Goal: Navigation & Orientation: Go to known website

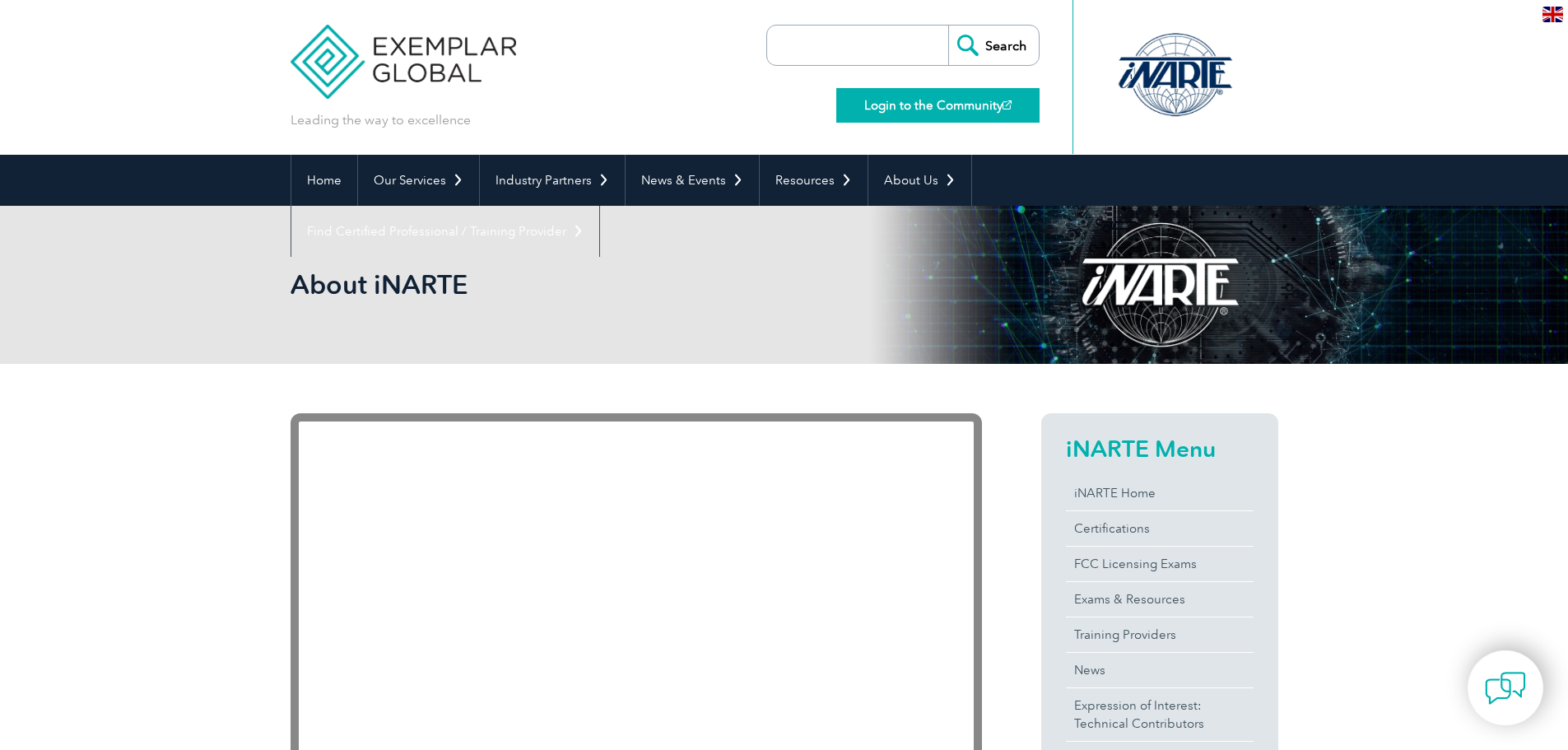
click at [911, 102] on link "Login to the Community" at bounding box center [938, 105] width 203 height 34
click at [1257, 68] on div at bounding box center [1267, 77] width 20 height 154
click at [1008, 113] on link "Login to the Community" at bounding box center [938, 105] width 203 height 34
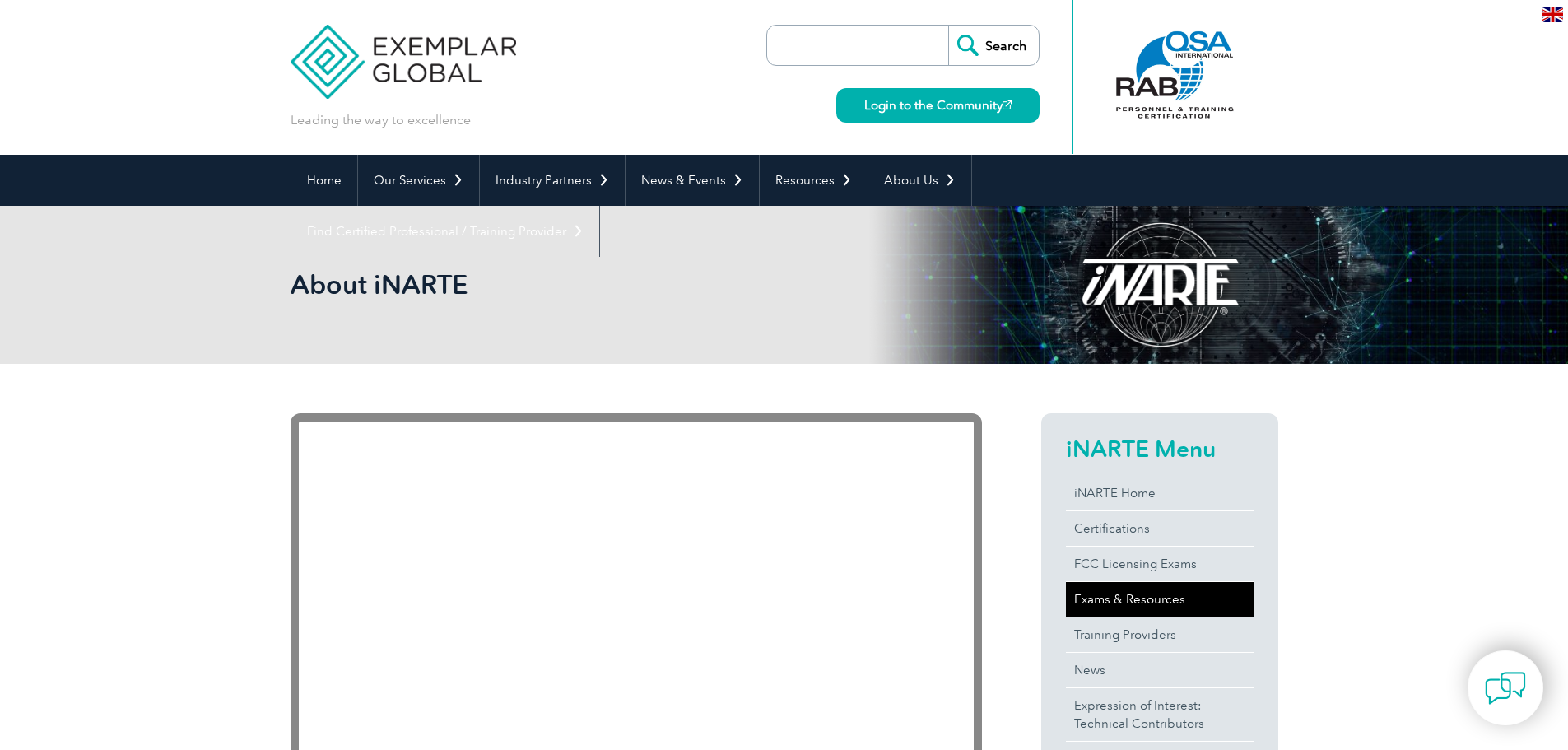
click at [1193, 587] on link "Exams & Resources" at bounding box center [1160, 599] width 188 height 34
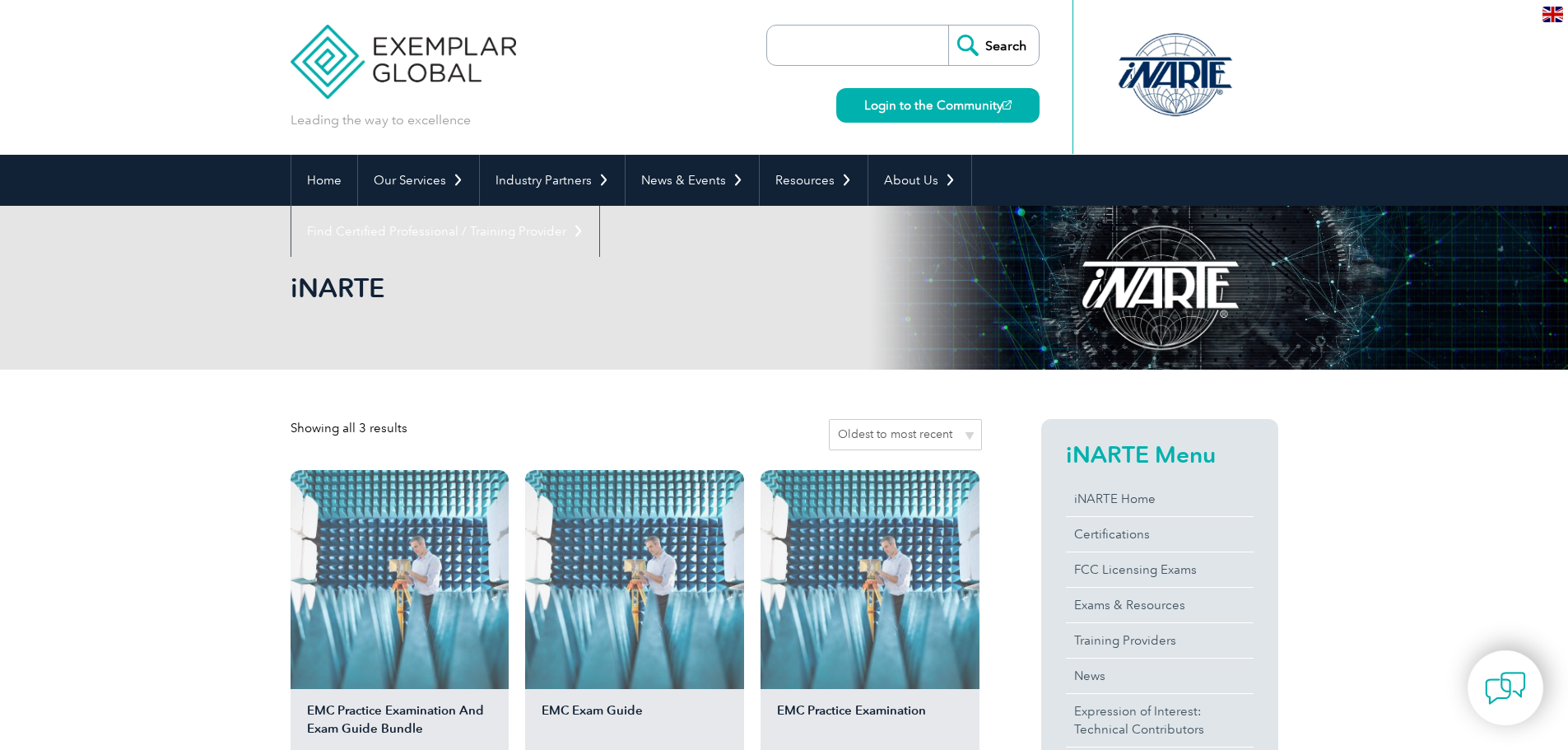
click at [1108, 464] on h2 "iNARTE Menu" at bounding box center [1160, 453] width 188 height 26
click at [1140, 506] on link "iNARTE Home" at bounding box center [1160, 498] width 188 height 34
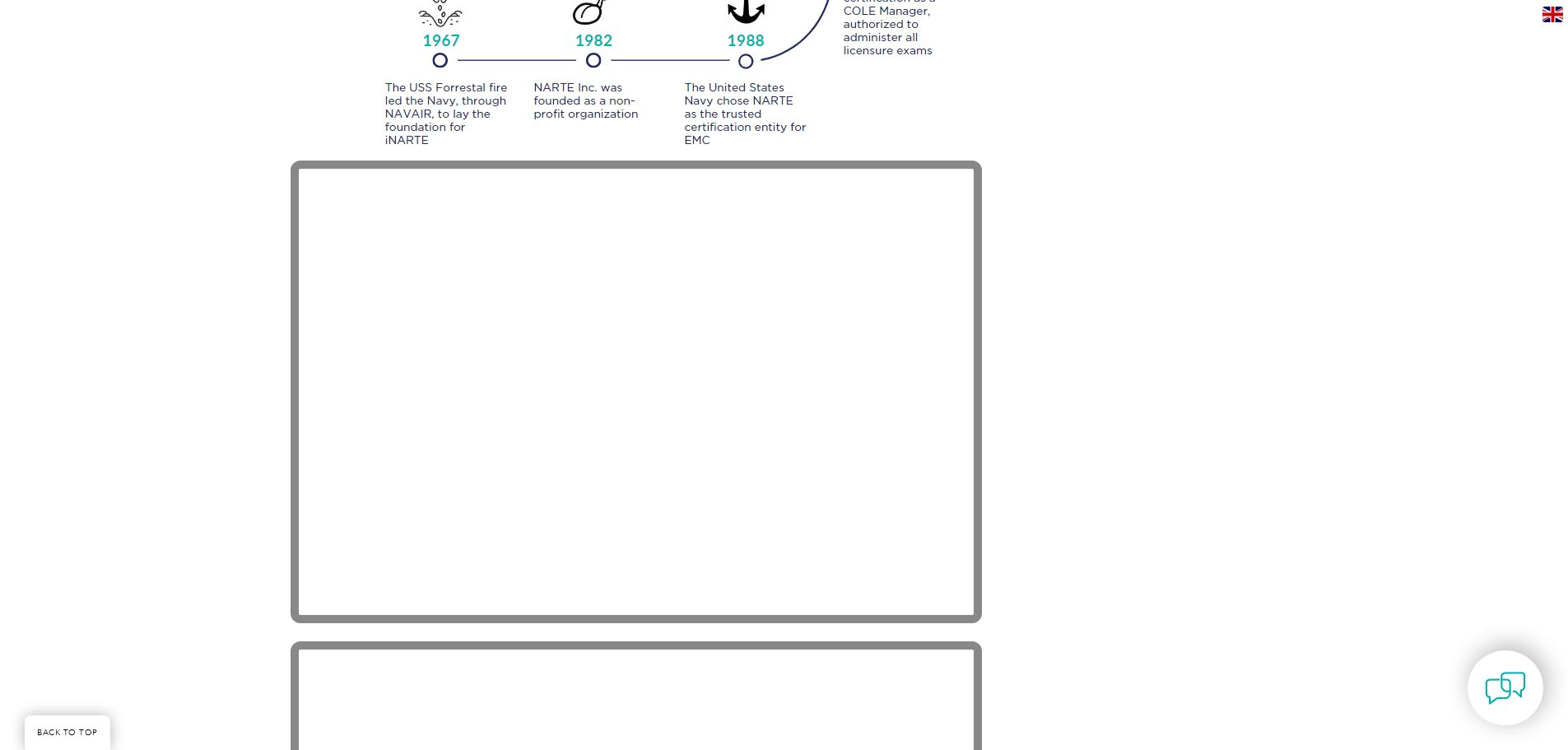
scroll to position [2633, 0]
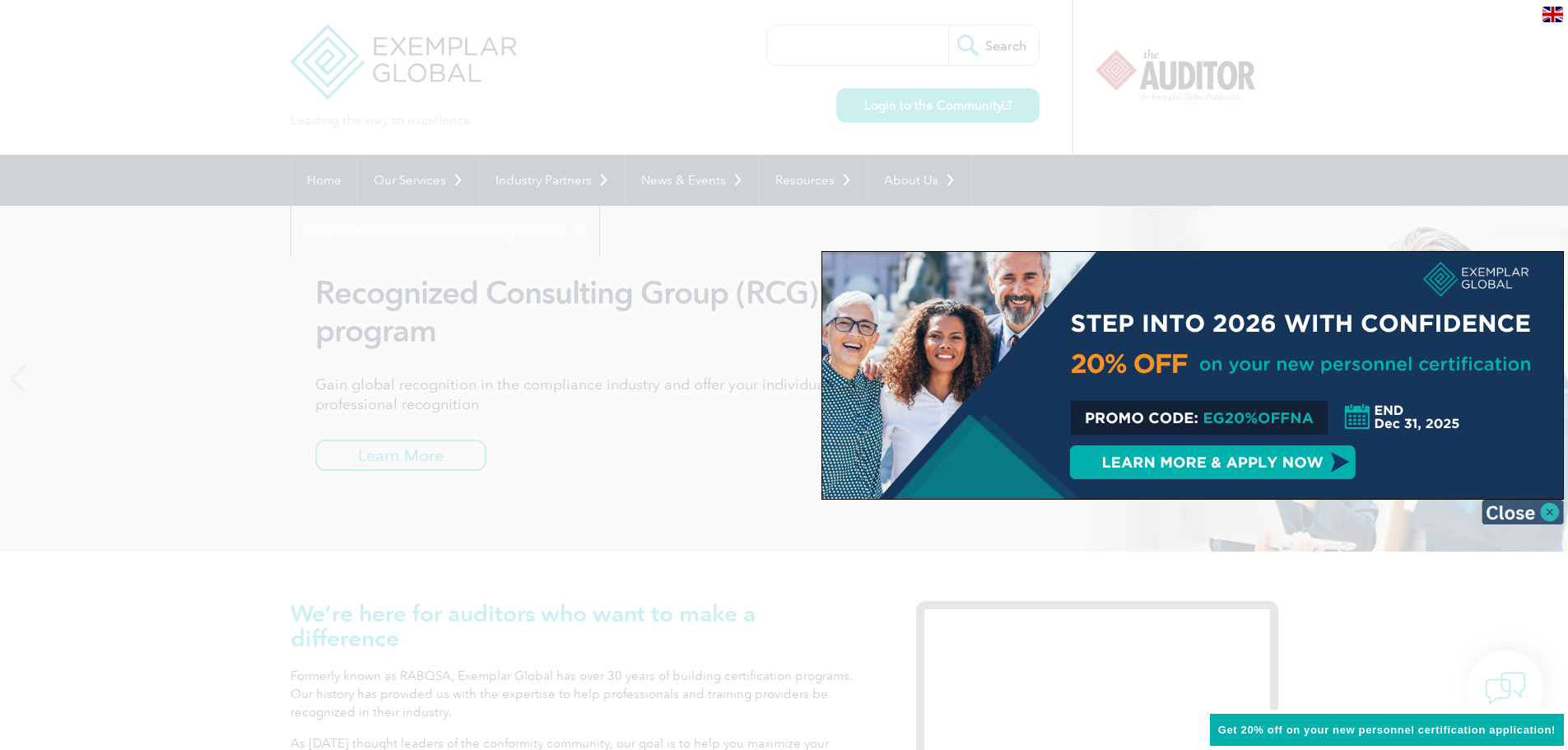
click at [1550, 506] on img at bounding box center [1523, 511] width 82 height 25
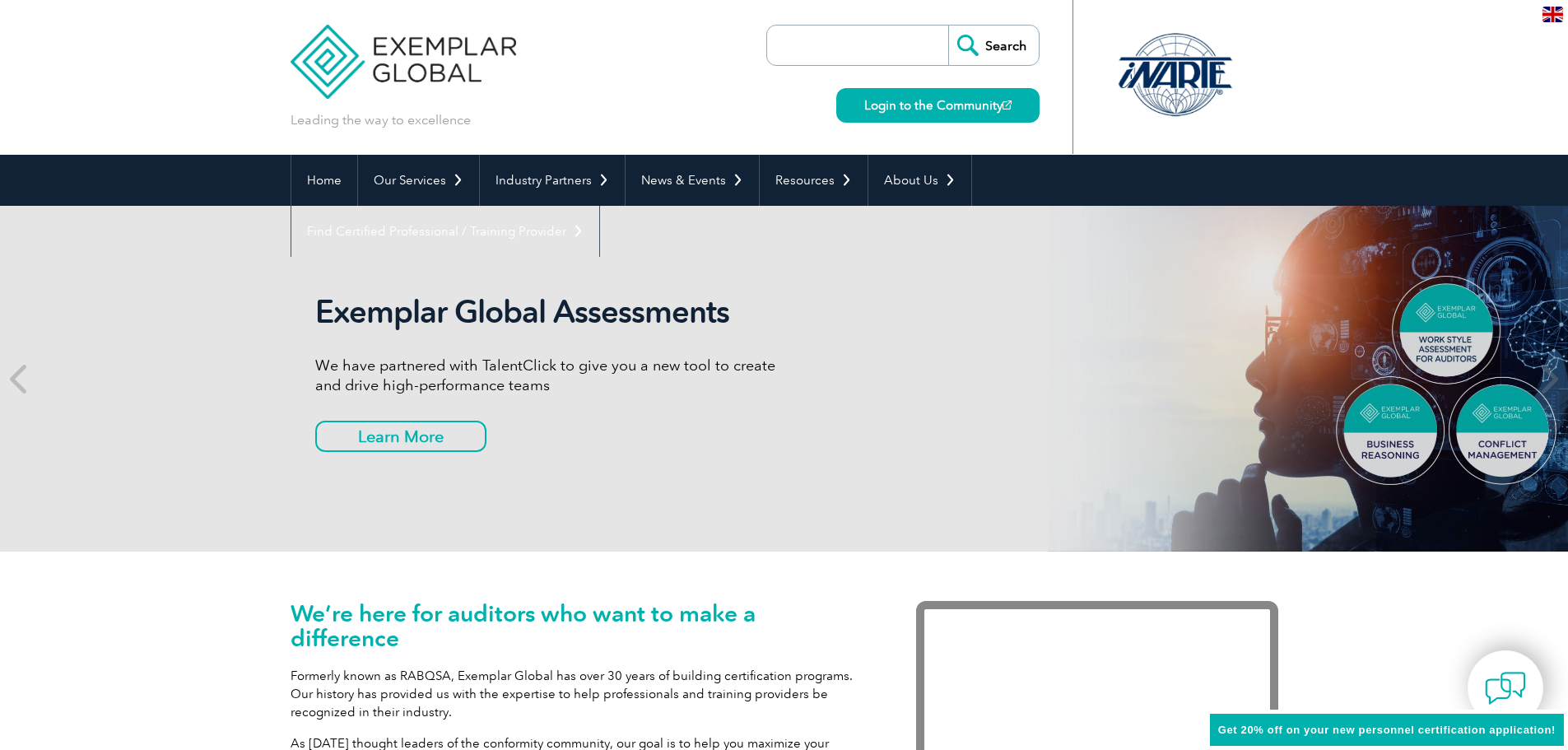
click at [434, 57] on img at bounding box center [404, 49] width 226 height 99
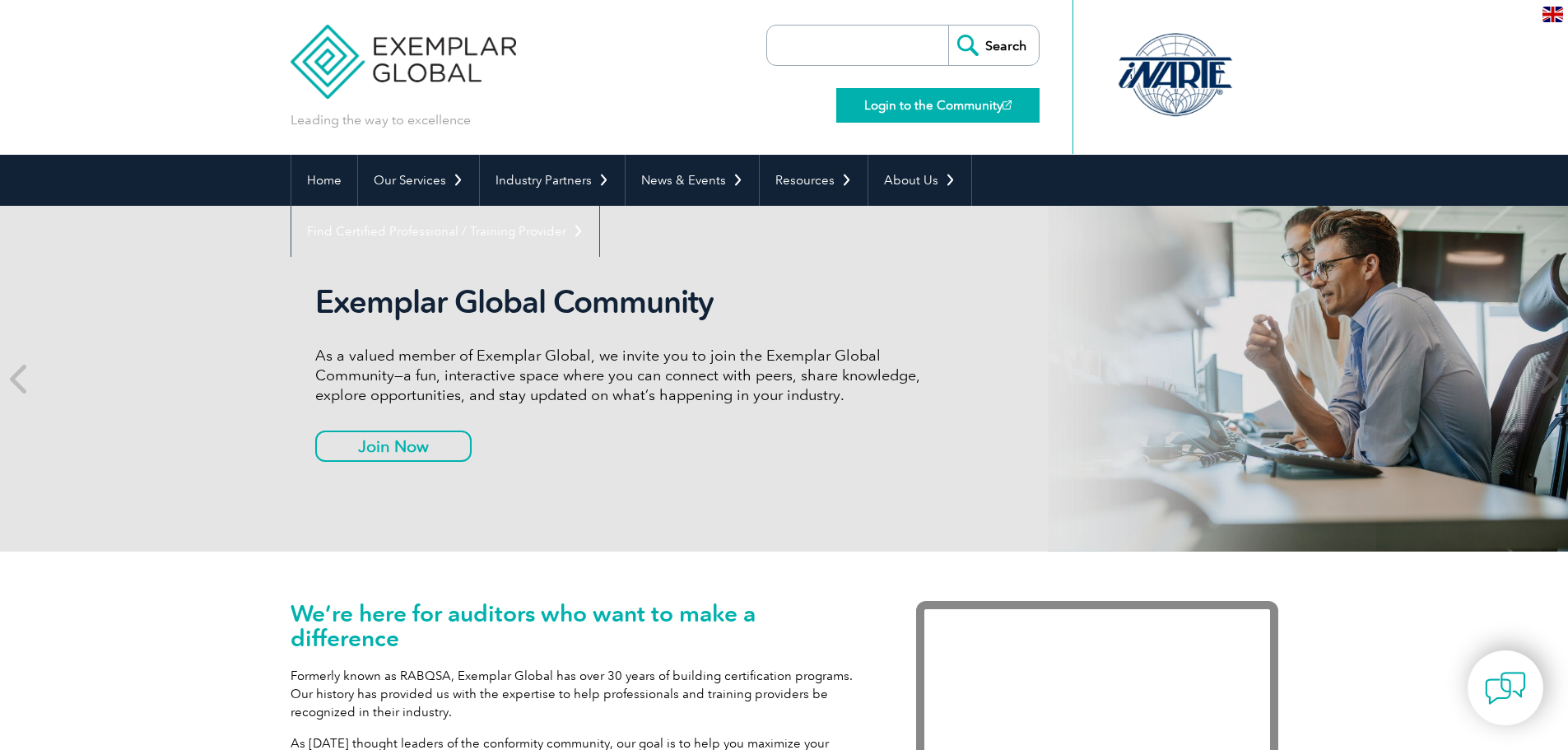
click at [983, 101] on link "Login to the Community" at bounding box center [938, 105] width 203 height 34
